Goal: Information Seeking & Learning: Learn about a topic

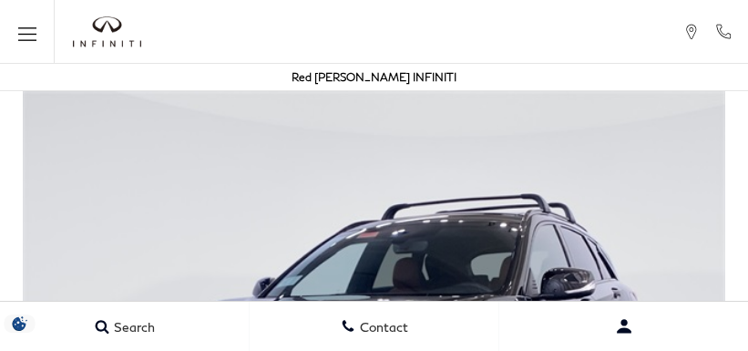
scroll to position [3181, 0]
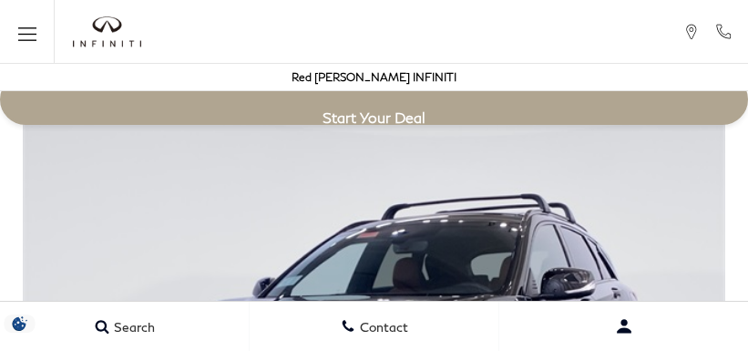
scroll to position [3181, 0]
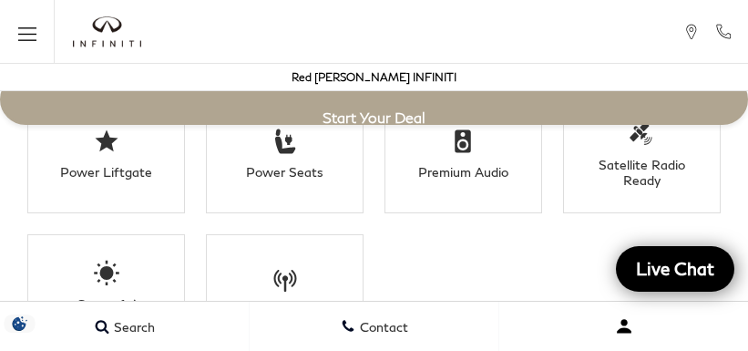
click at [501, 317] on button "Open user profile menu" at bounding box center [623, 326] width 249 height 46
